Goal: Task Accomplishment & Management: Use online tool/utility

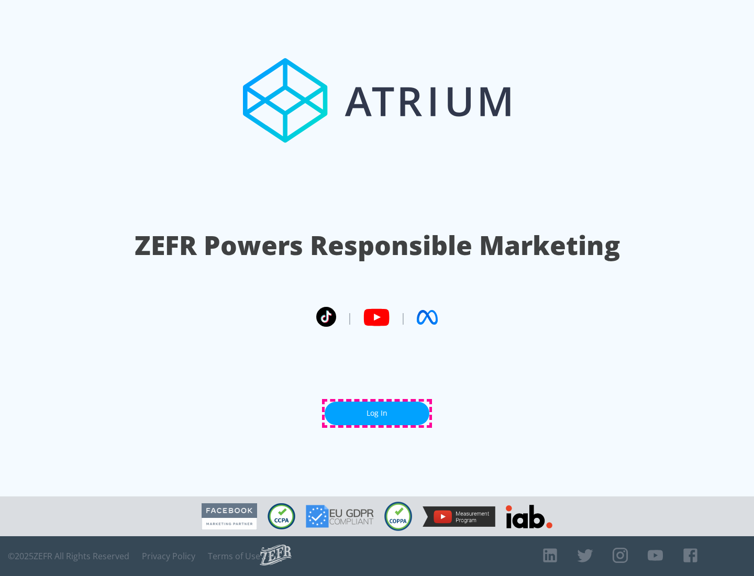
click at [377, 413] on link "Log In" at bounding box center [376, 413] width 105 height 24
